Goal: Information Seeking & Learning: Learn about a topic

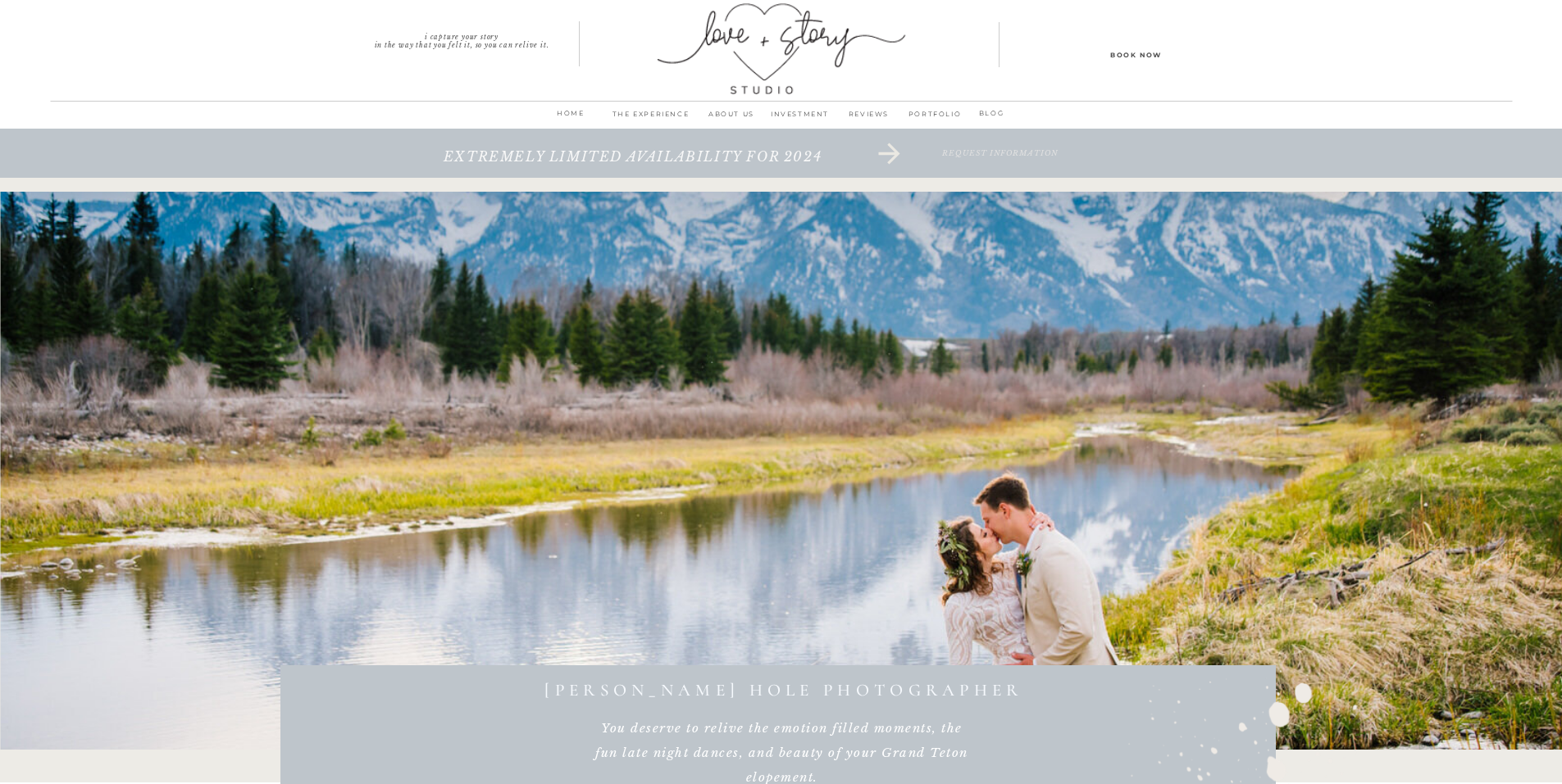
click at [810, 116] on p "INVESTMENT" at bounding box center [799, 119] width 69 height 23
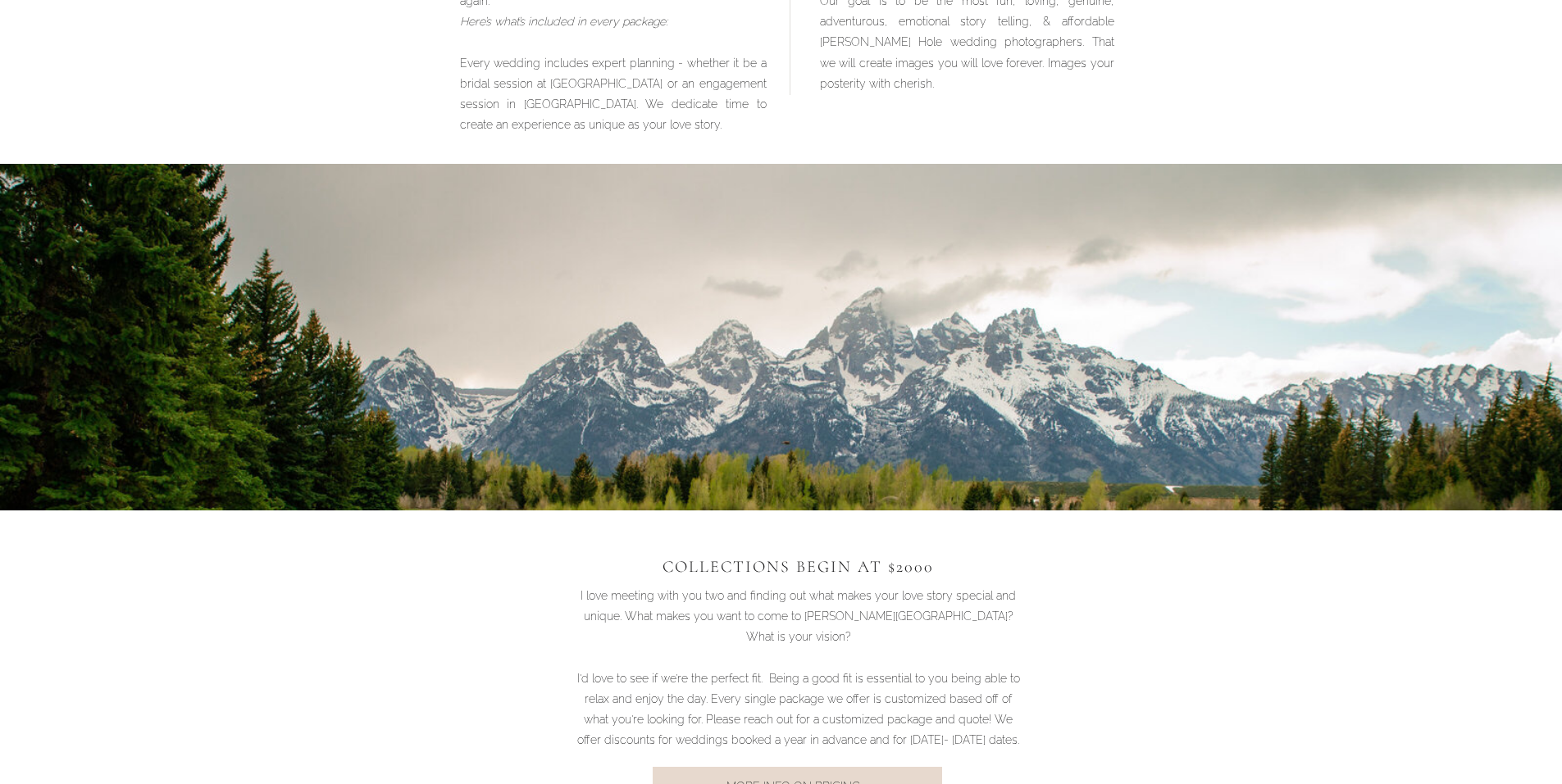
scroll to position [1372, 0]
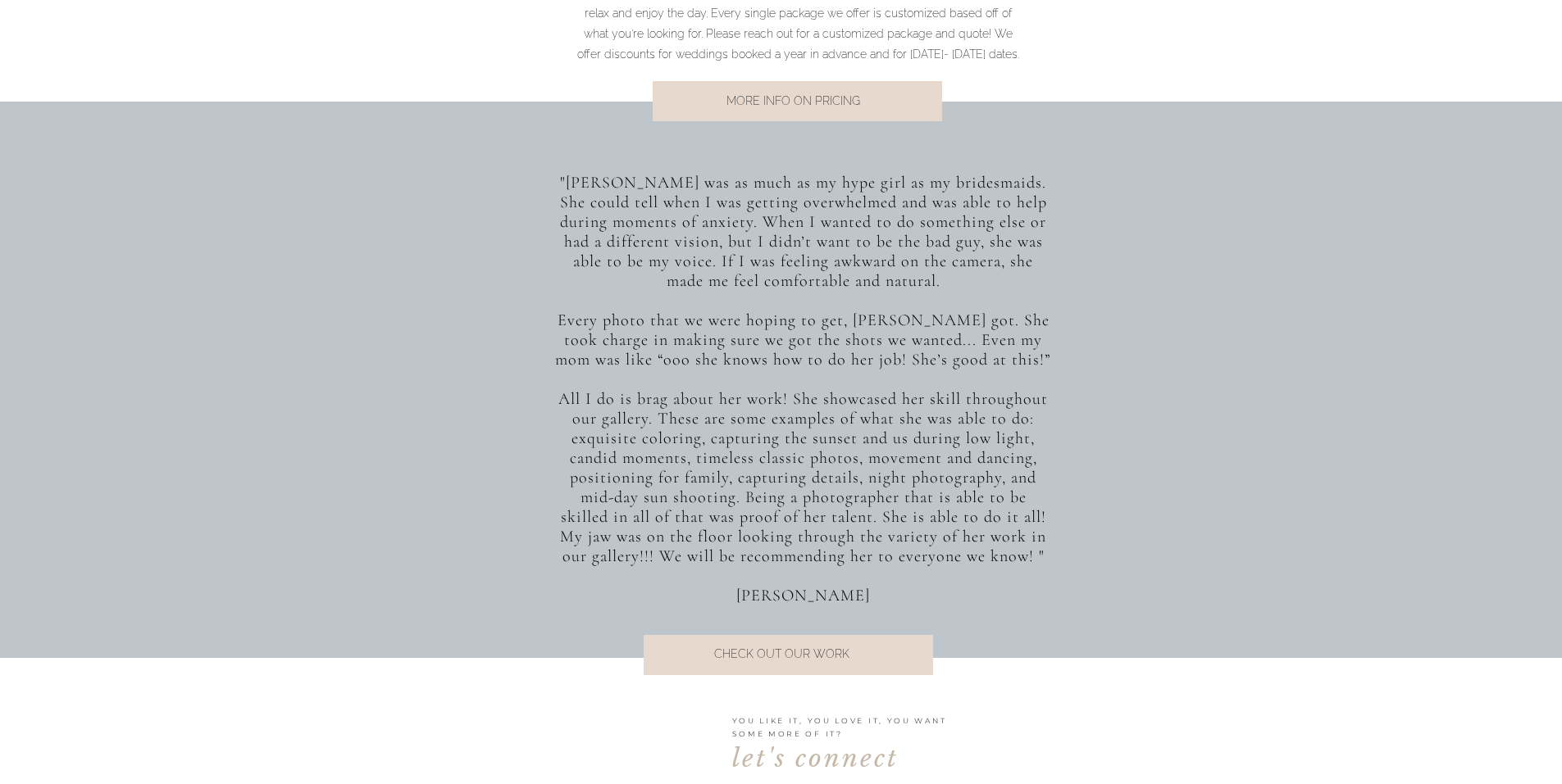
click at [822, 92] on p "MORE INFO ON PRICING" at bounding box center [792, 102] width 332 height 22
